Goal: Find specific page/section: Find specific page/section

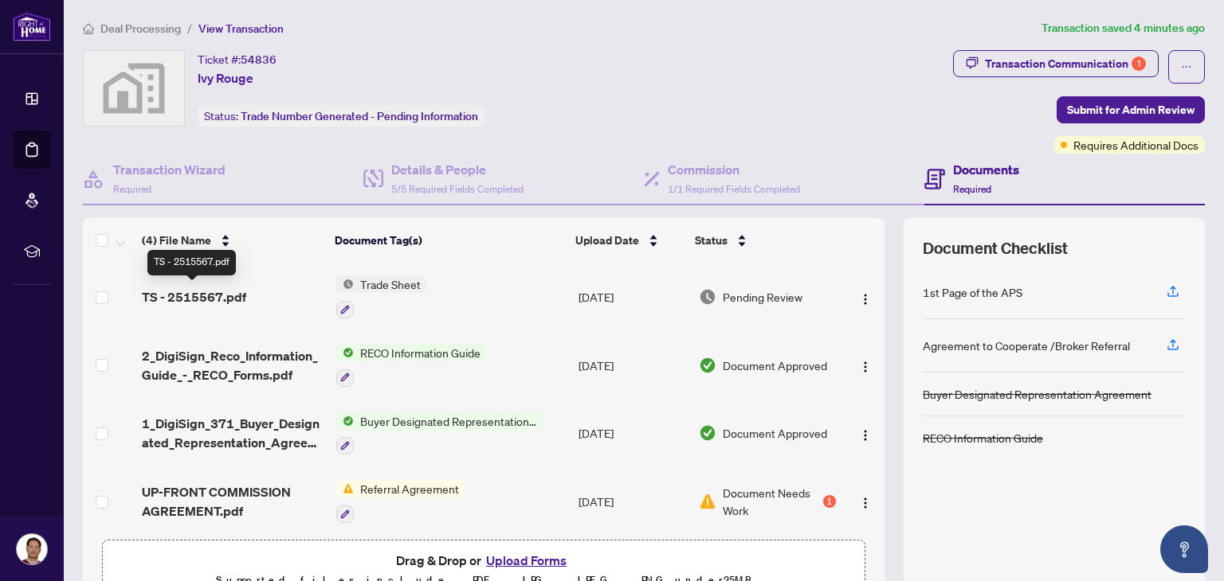
click at [212, 295] on span "TS - 2515567.pdf" at bounding box center [194, 297] width 104 height 19
click at [859, 296] on img "button" at bounding box center [865, 299] width 13 height 13
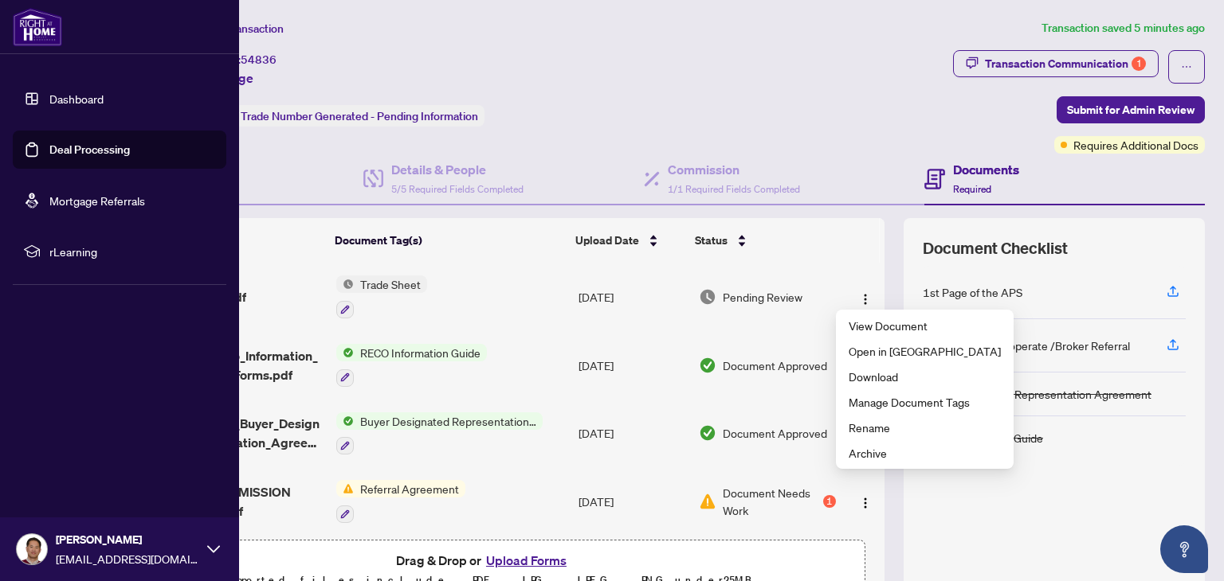
click at [65, 102] on link "Dashboard" at bounding box center [76, 99] width 54 height 14
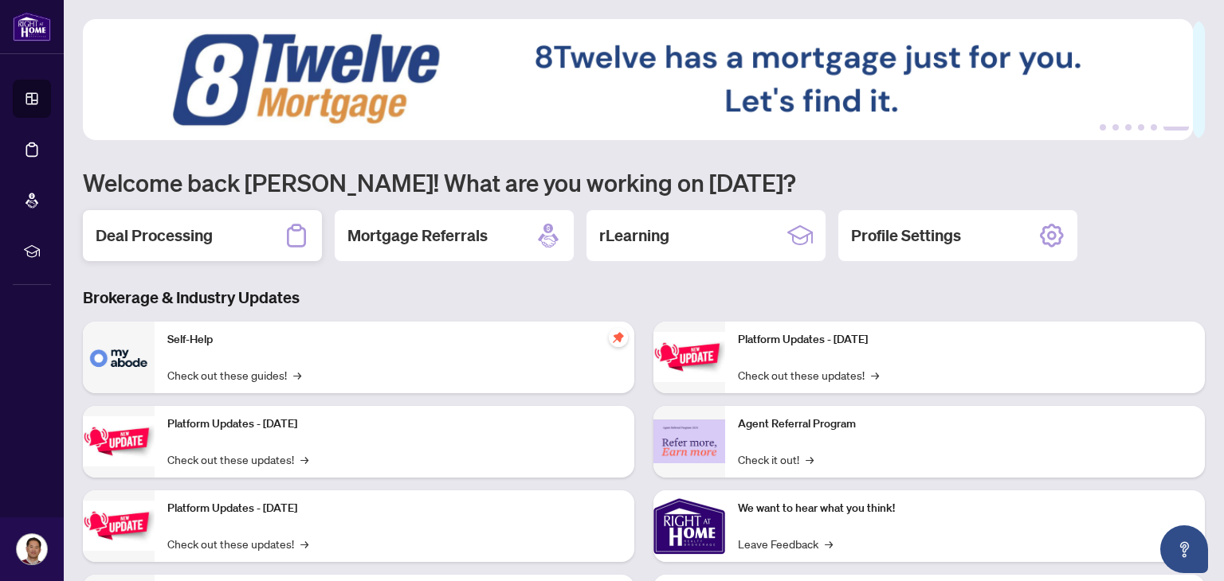
click at [194, 247] on div "Deal Processing" at bounding box center [202, 235] width 239 height 51
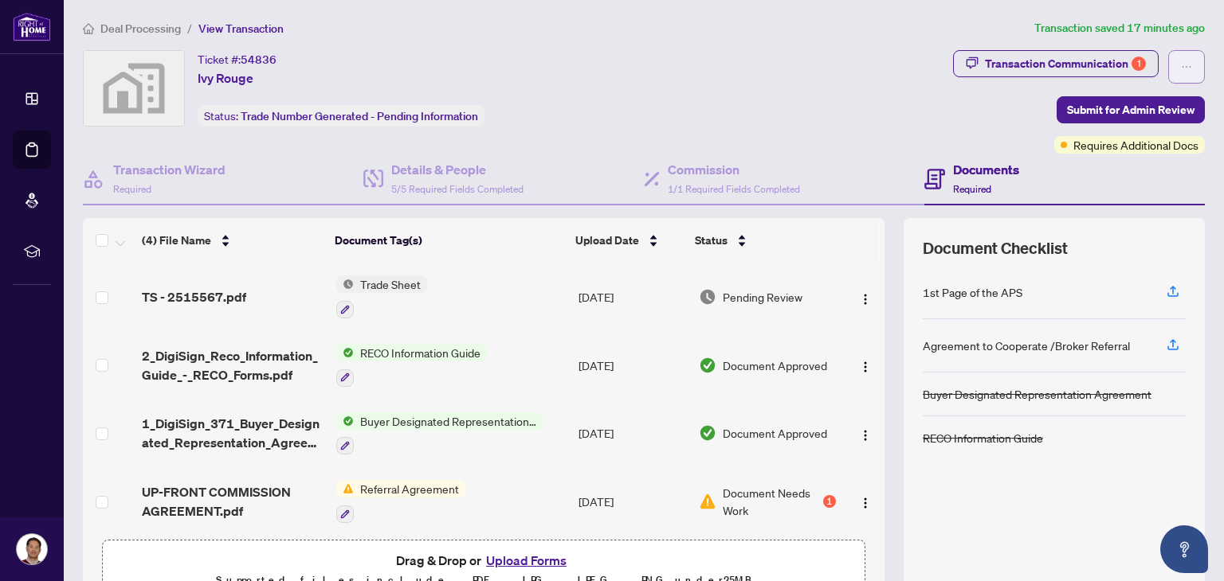
click at [1179, 71] on button "button" at bounding box center [1186, 66] width 37 height 33
click at [809, 110] on div "Ticket #: 54836 Ivy Rouge Status: Trade Number Generated - Pending Information" at bounding box center [514, 88] width 863 height 76
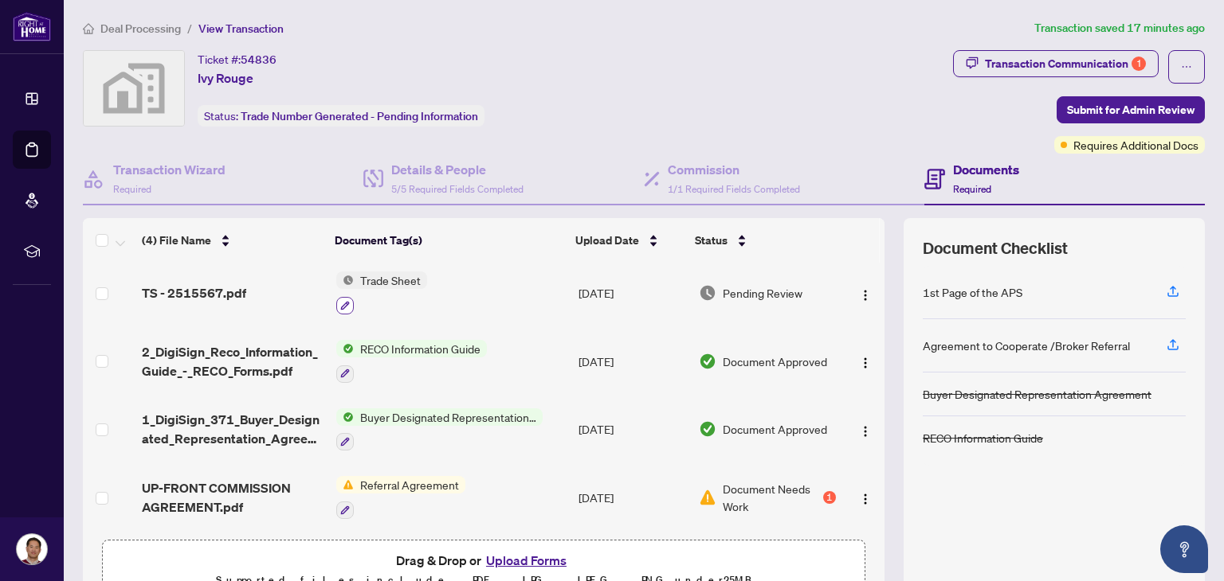
click at [340, 304] on icon "button" at bounding box center [345, 306] width 10 height 10
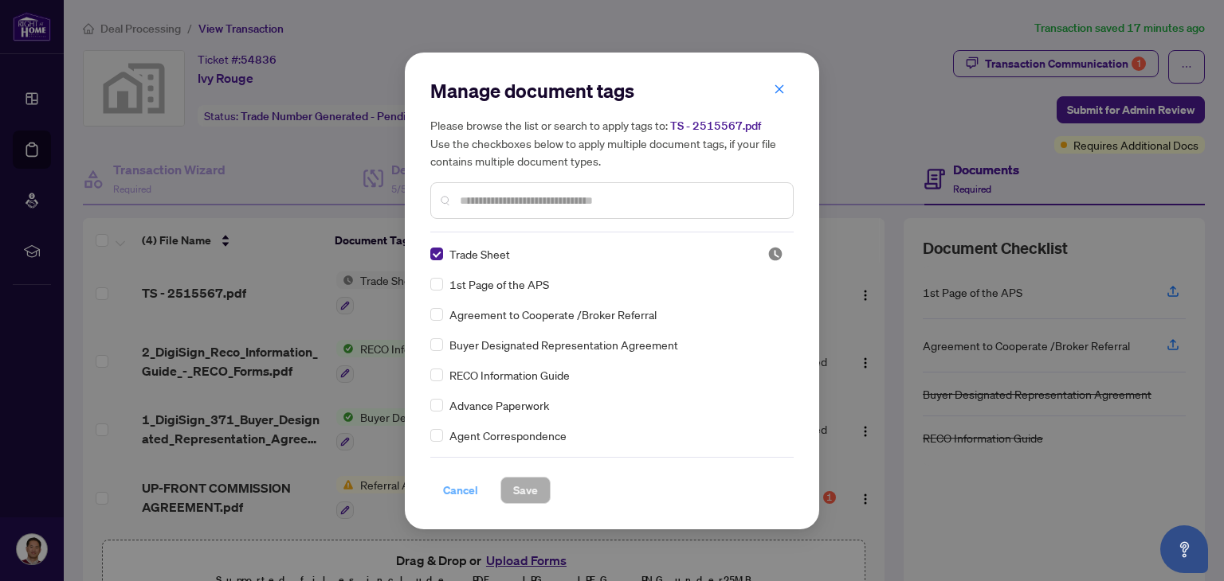
click at [466, 495] on span "Cancel" at bounding box center [460, 490] width 35 height 25
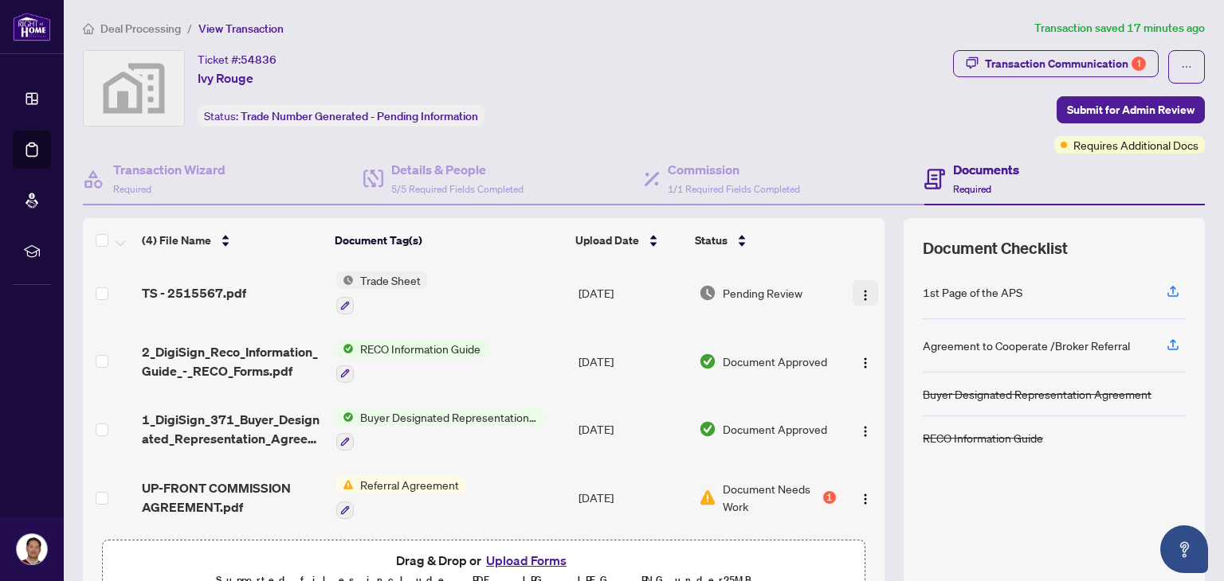
click at [859, 296] on img "button" at bounding box center [865, 295] width 13 height 13
